Goal: Transaction & Acquisition: Purchase product/service

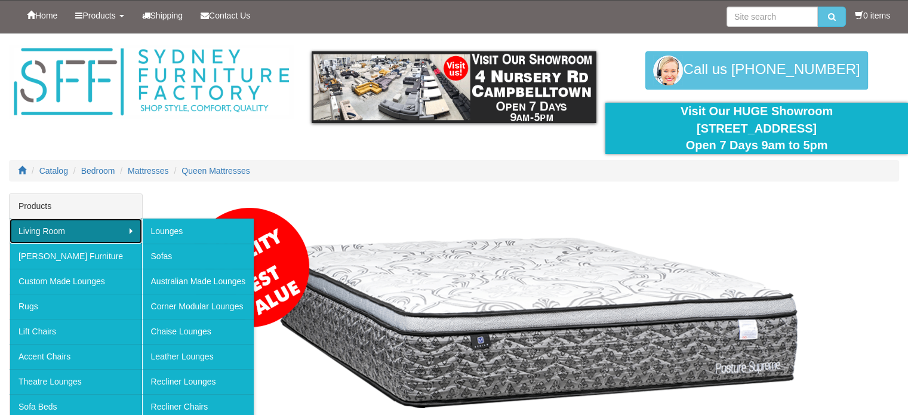
click at [60, 228] on link "Living Room" at bounding box center [76, 231] width 133 height 25
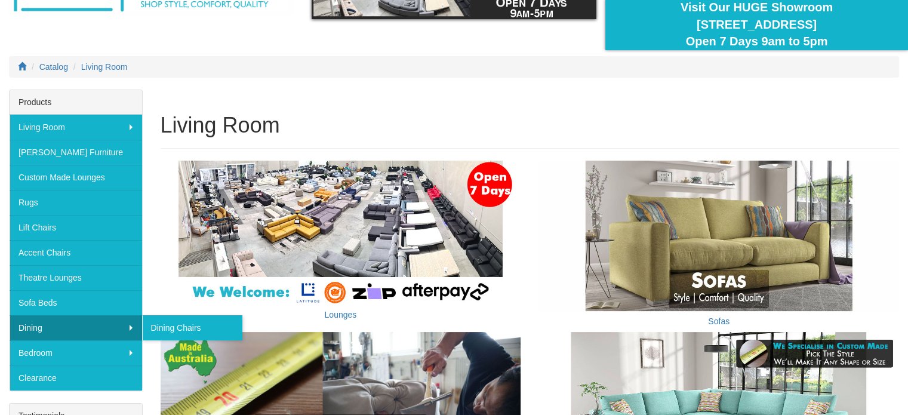
scroll to position [105, 0]
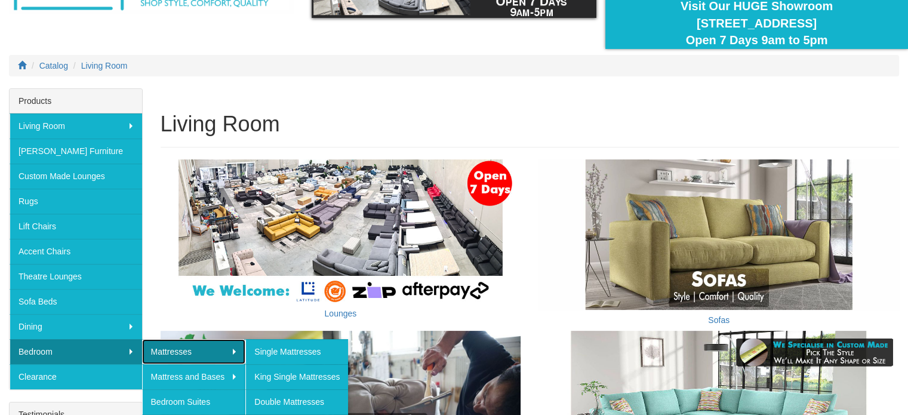
click at [152, 343] on link "Mattresses" at bounding box center [194, 351] width 104 height 25
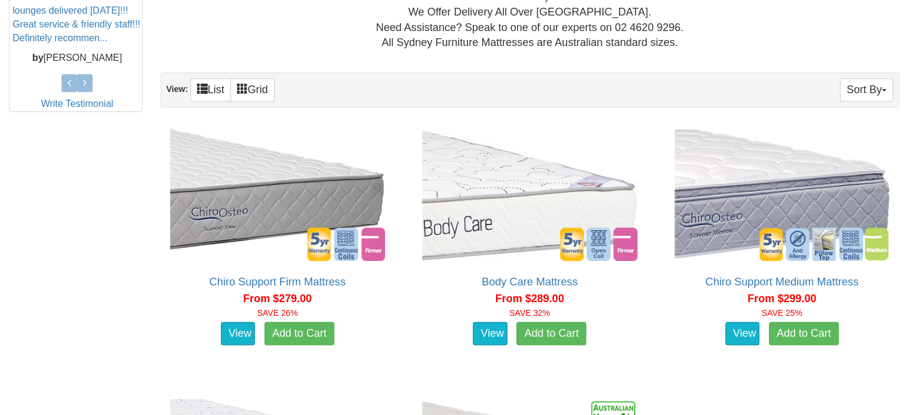
scroll to position [579, 0]
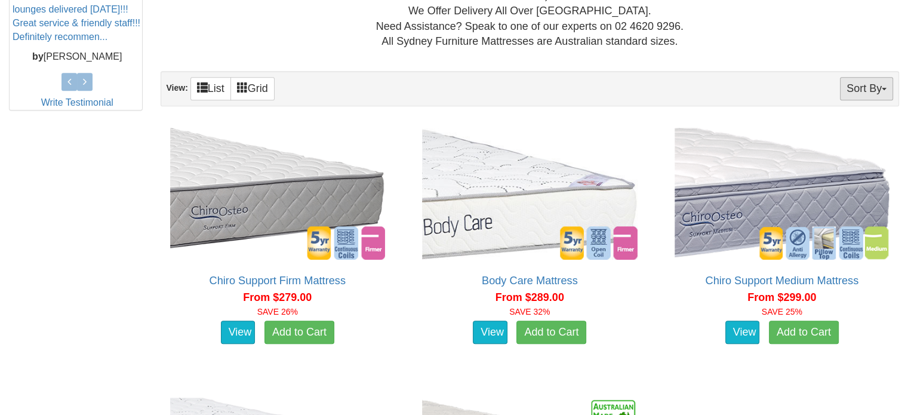
click at [864, 77] on button "Sort By" at bounding box center [866, 88] width 53 height 23
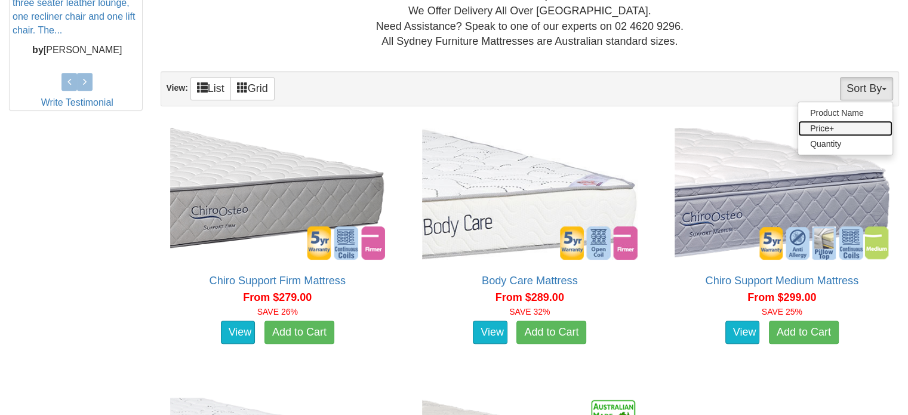
click at [865, 121] on link "Price+" at bounding box center [845, 129] width 94 height 16
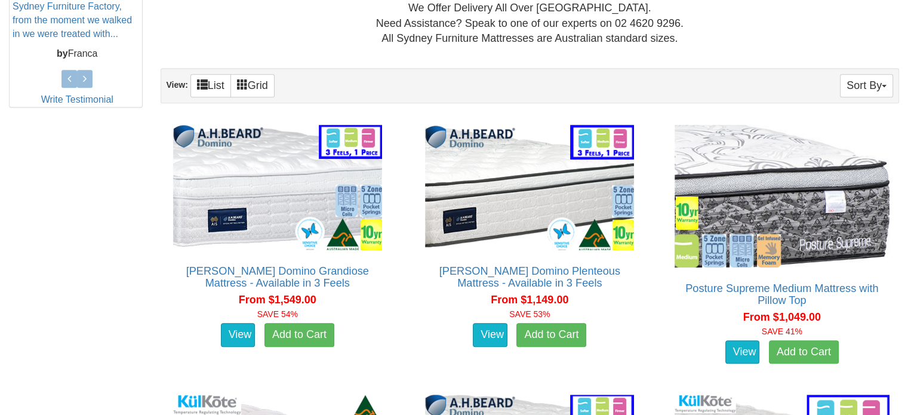
scroll to position [582, 0]
click at [866, 76] on button "Sort By" at bounding box center [866, 86] width 53 height 23
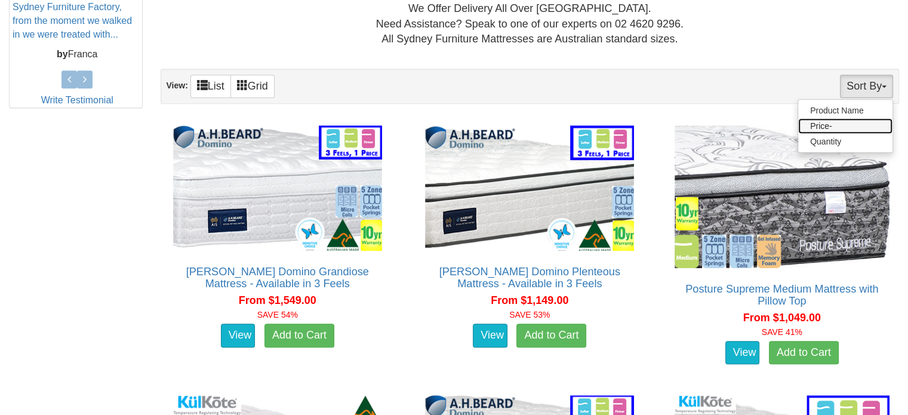
click at [866, 118] on link "Price-" at bounding box center [845, 126] width 94 height 16
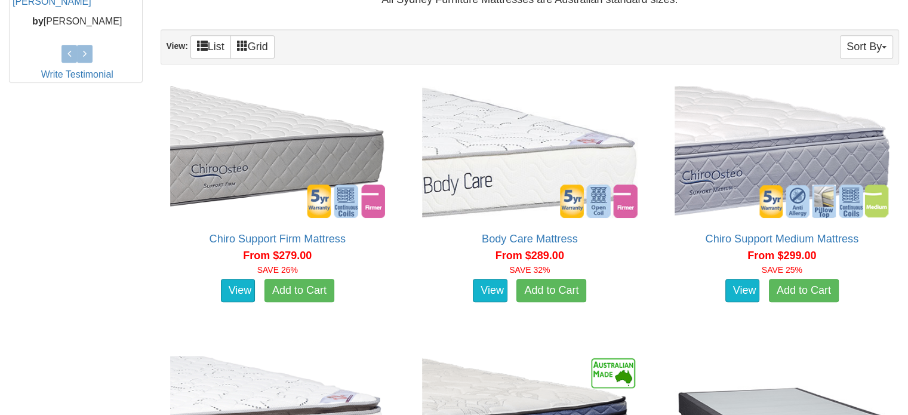
scroll to position [622, 0]
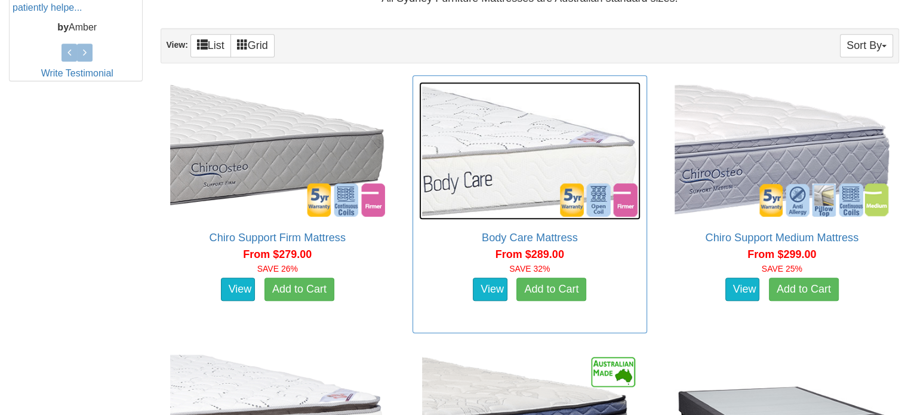
click at [561, 179] on img at bounding box center [530, 151] width 222 height 138
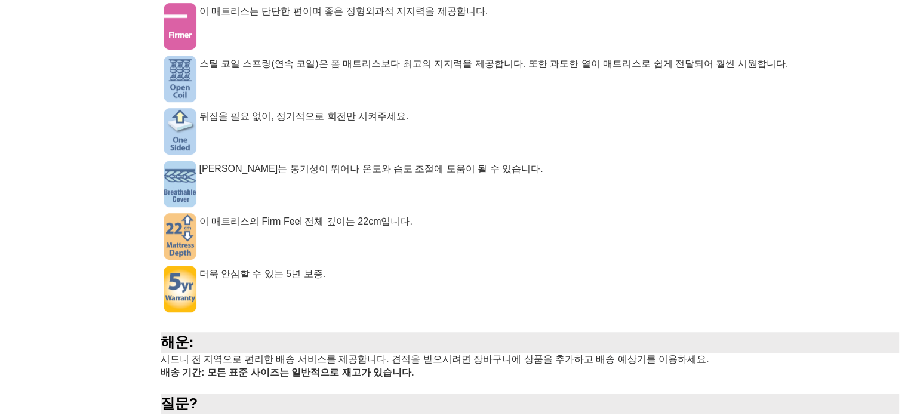
scroll to position [797, 0]
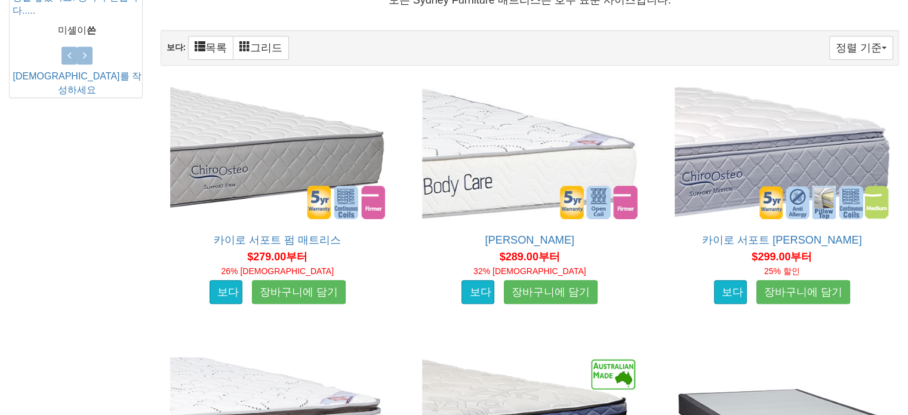
scroll to position [639, 0]
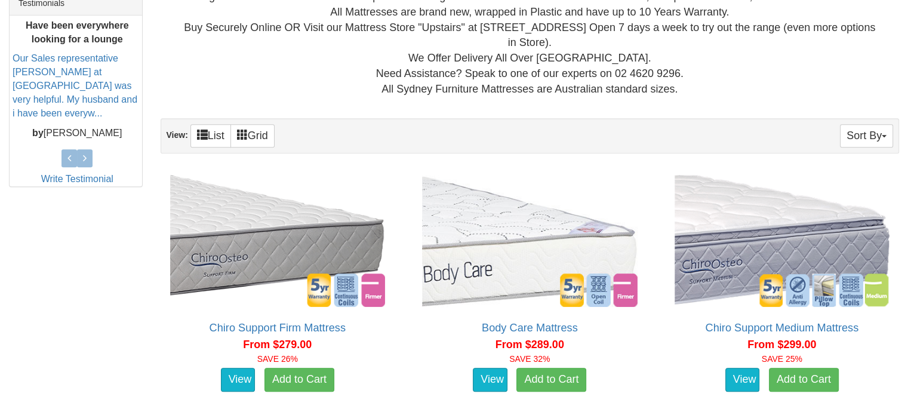
scroll to position [533, 0]
